Goal: Register for event/course

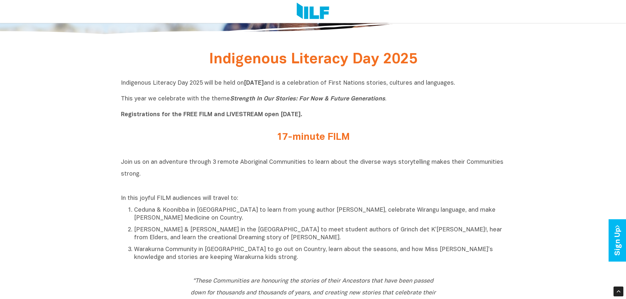
scroll to position [230, 0]
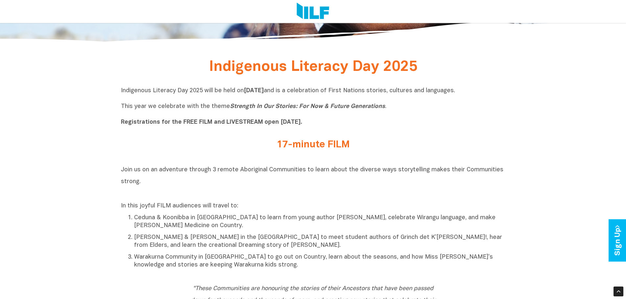
click at [252, 123] on b "Registrations for the FREE FILM and LIVESTREAM open [DATE]." at bounding box center [211, 123] width 181 height 6
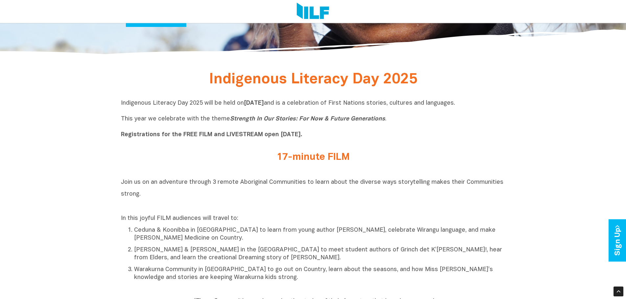
scroll to position [263, 0]
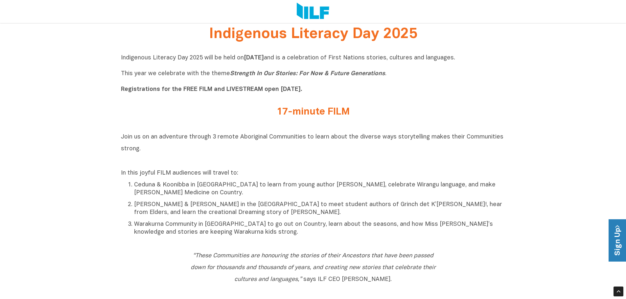
click at [615, 235] on link "Sign Up" at bounding box center [617, 240] width 19 height 42
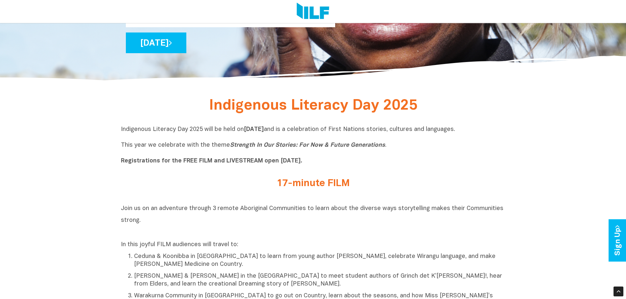
scroll to position [263, 0]
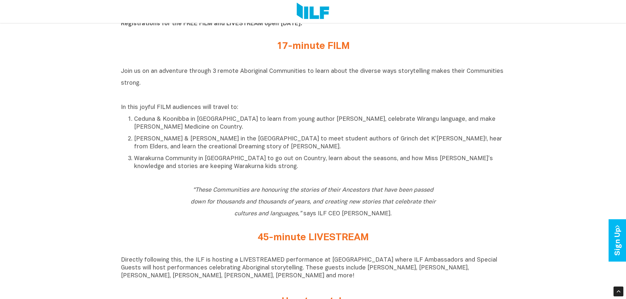
scroll to position [296, 0]
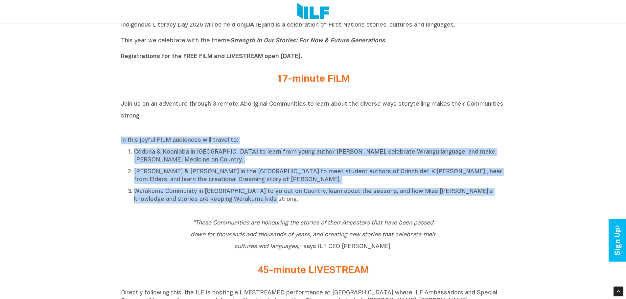
drag, startPoint x: 257, startPoint y: 202, endPoint x: 85, endPoint y: 142, distance: 181.5
copy div "In this joyful FILM audiences will travel to: Ceduna & Koonibba in South Austra…"
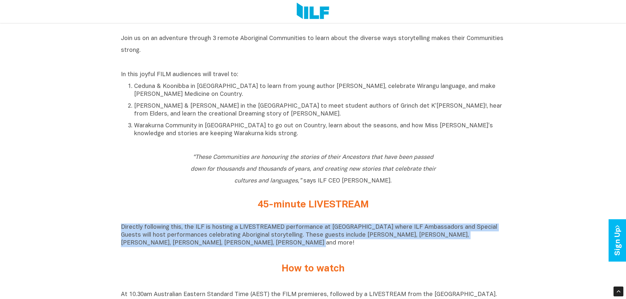
drag, startPoint x: 227, startPoint y: 245, endPoint x: 90, endPoint y: 226, distance: 138.3
copy p "Directly following this, the ILF is hosting a LIVESTREAMED performance at [GEOG…"
drag, startPoint x: 156, startPoint y: 50, endPoint x: 113, endPoint y: 44, distance: 43.8
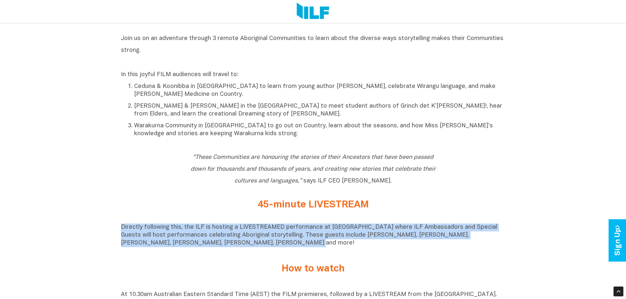
copy span "Join us on an adventure through 3 remote Aboriginal Communities to learn about …"
